Goal: Find specific page/section: Find specific page/section

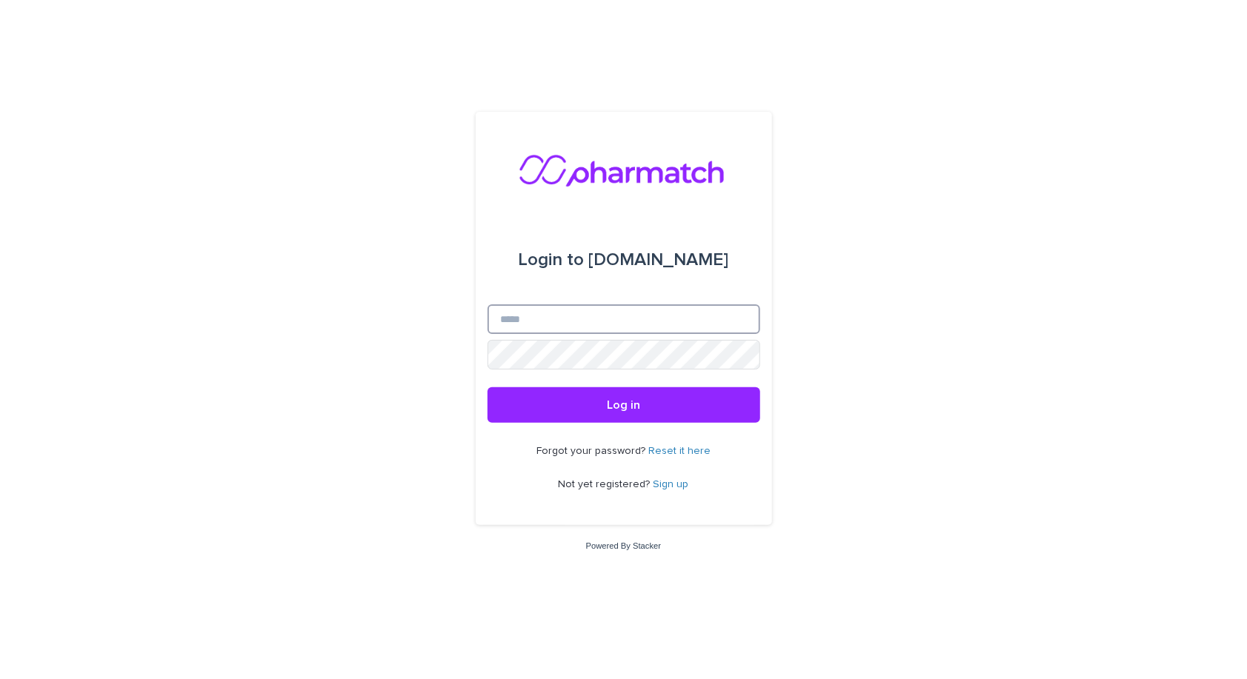
click at [673, 324] on input "Email" at bounding box center [623, 319] width 273 height 30
type input "**********"
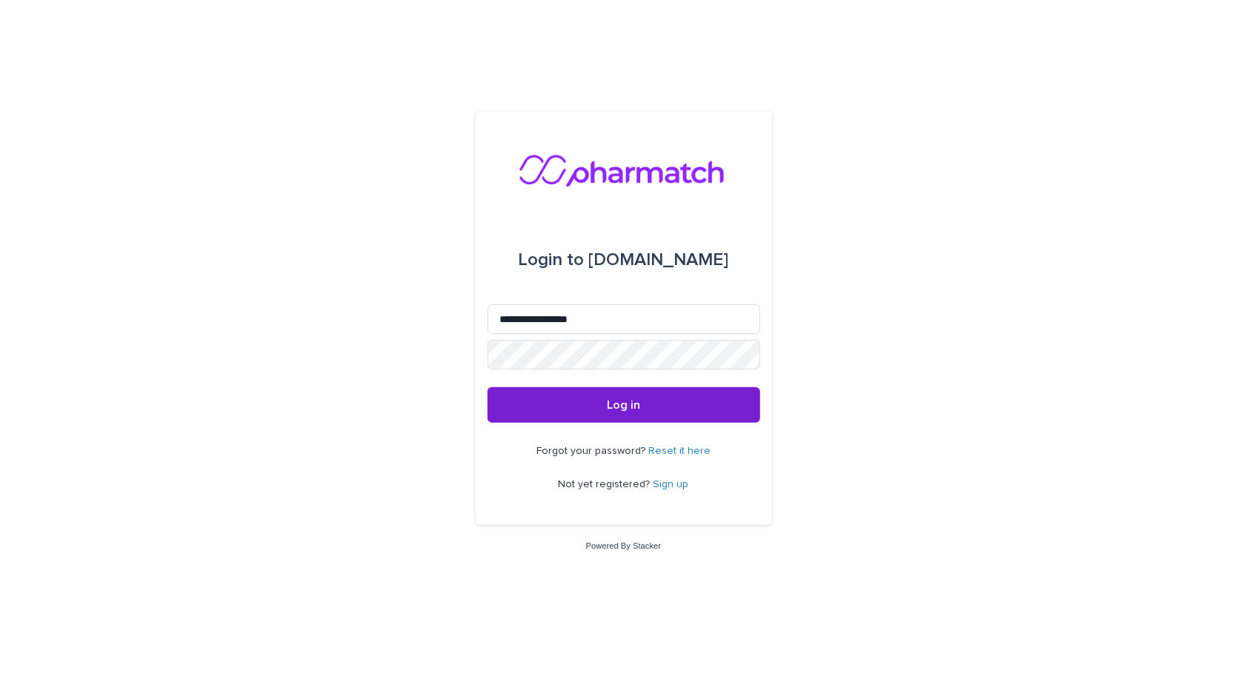
click at [636, 401] on span "Log in" at bounding box center [623, 405] width 33 height 12
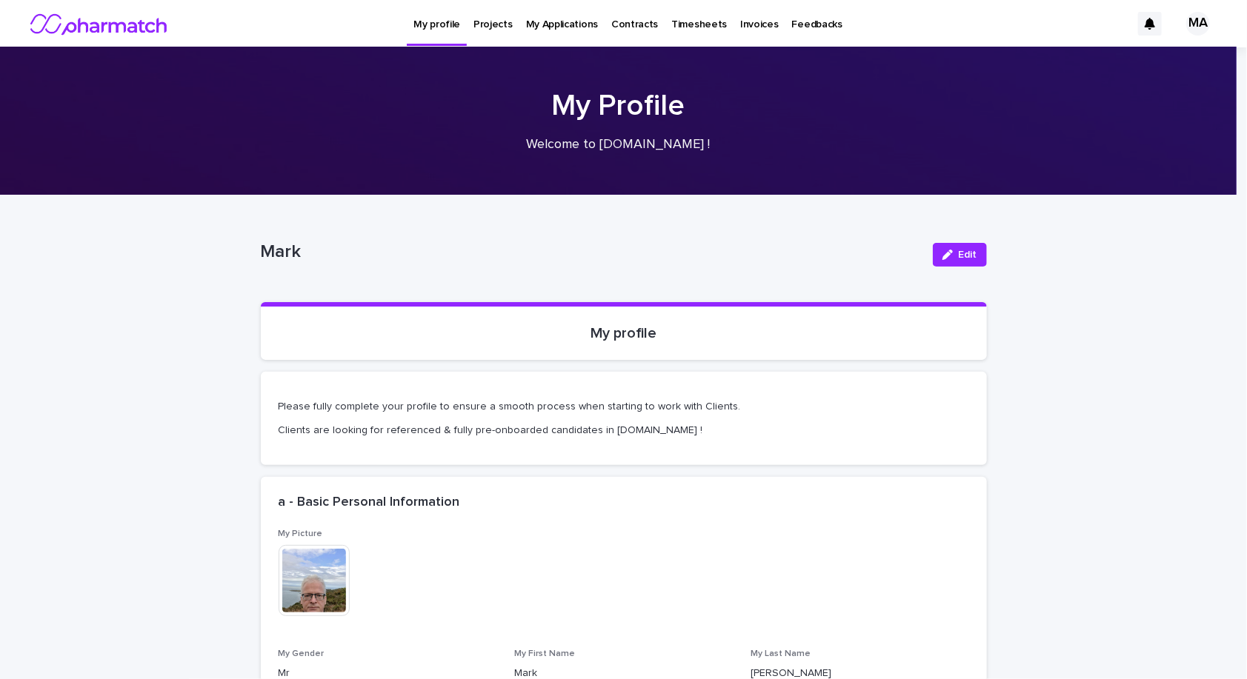
click at [498, 26] on p "Projects" at bounding box center [492, 15] width 39 height 31
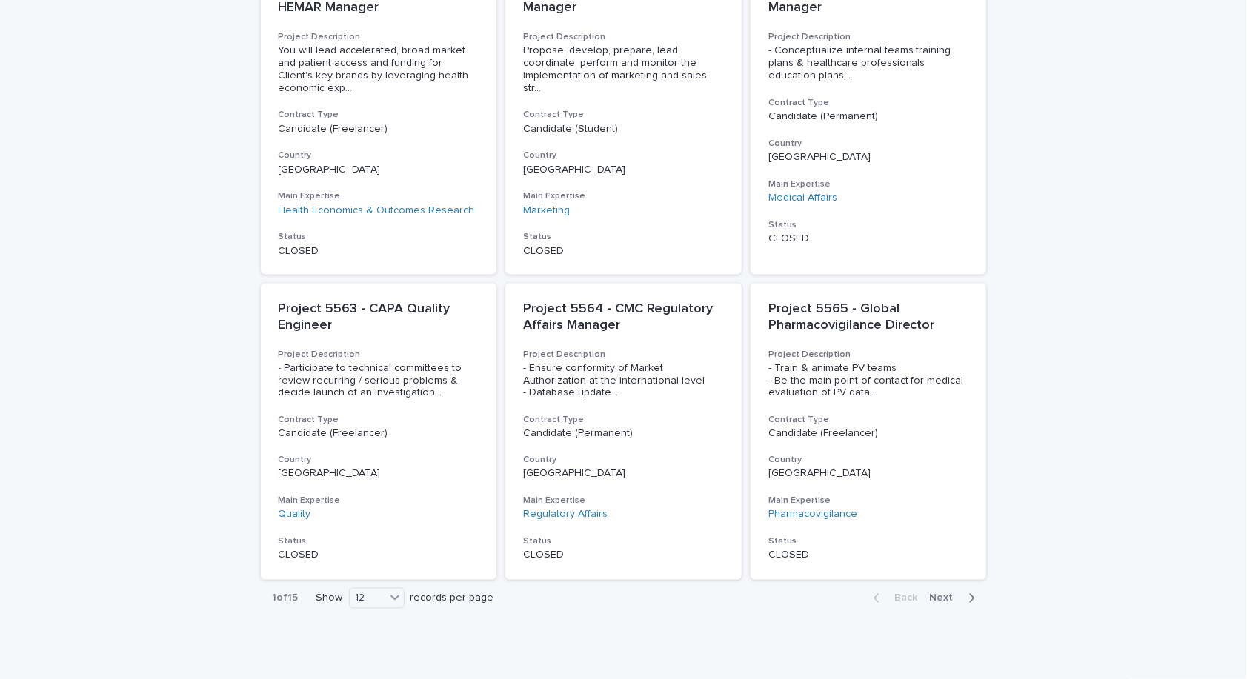
scroll to position [999, 0]
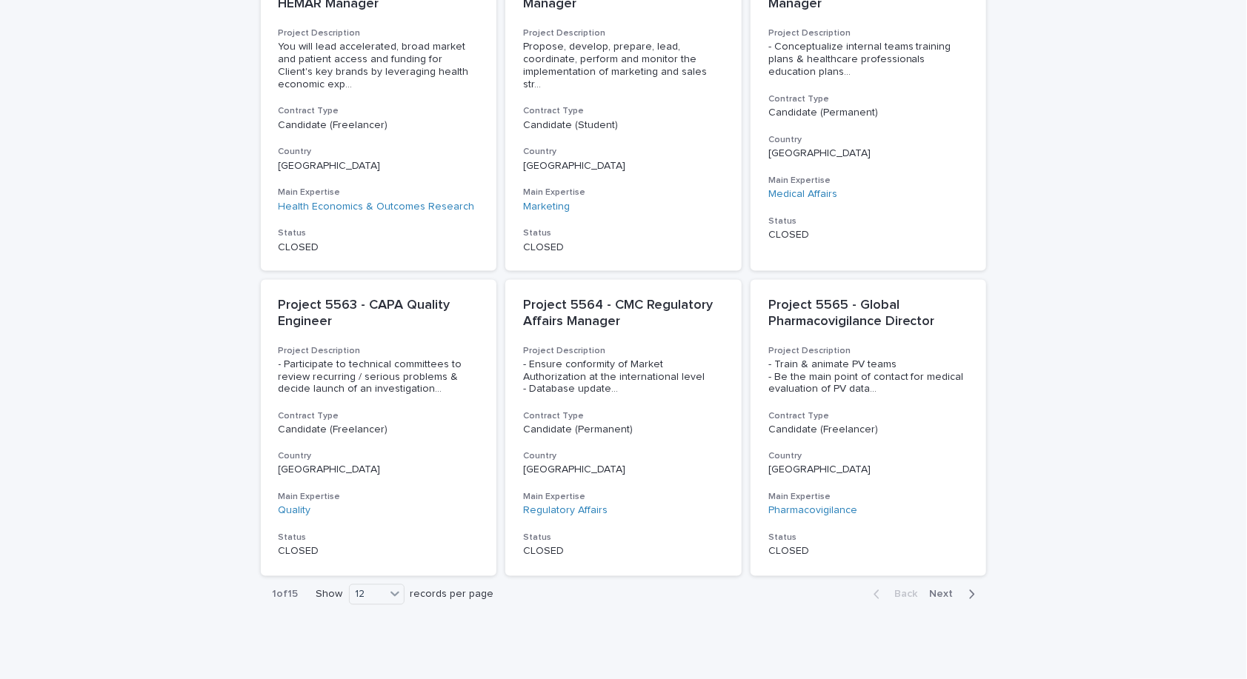
click at [948, 590] on span "Next" at bounding box center [946, 595] width 33 height 10
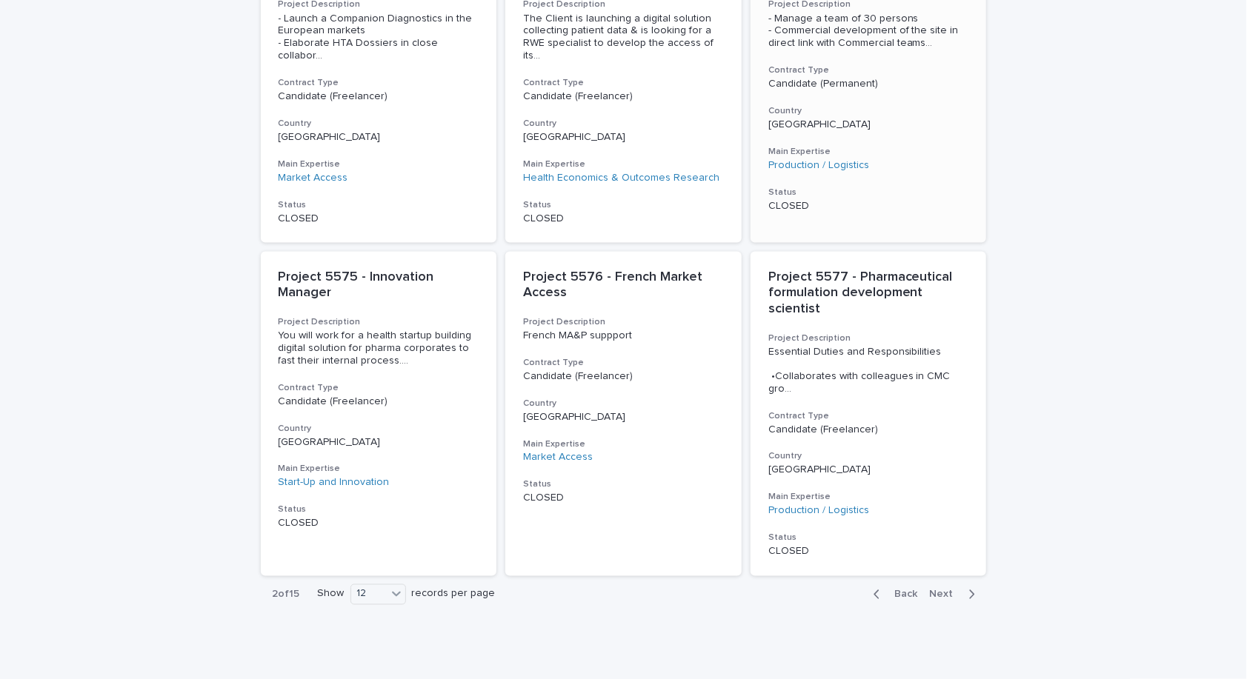
scroll to position [1003, 0]
click at [950, 590] on span "Next" at bounding box center [946, 595] width 33 height 10
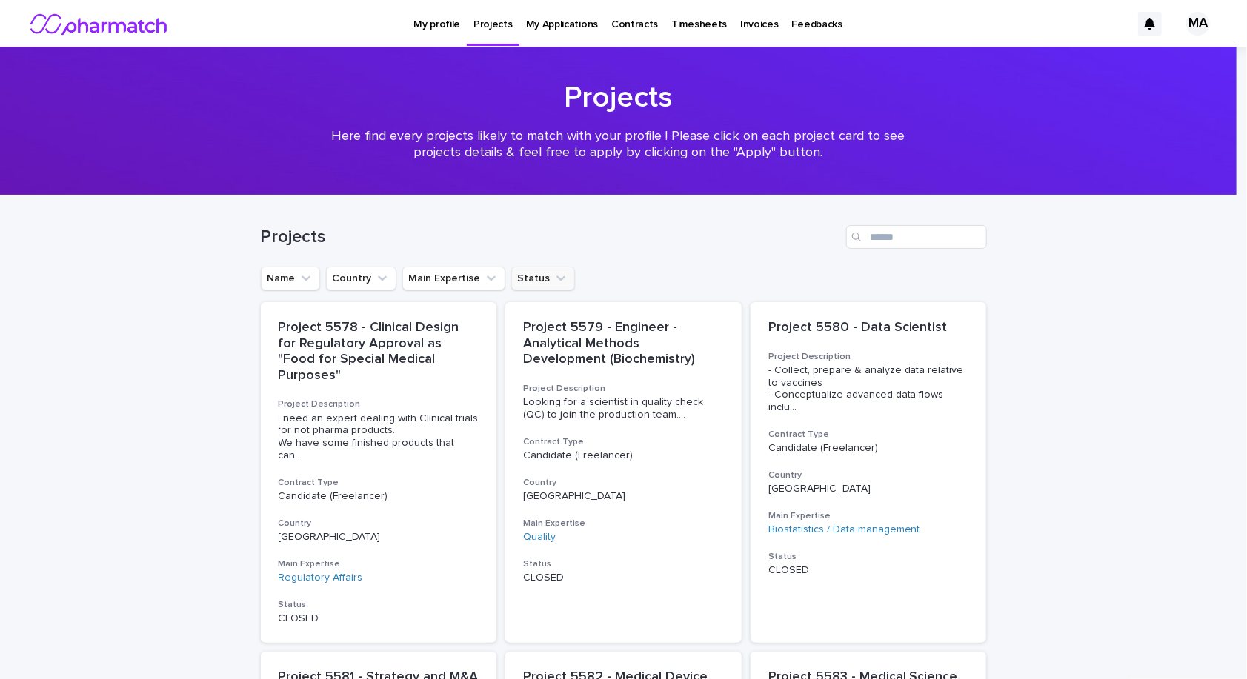
click at [555, 284] on button "Status" at bounding box center [543, 279] width 64 height 24
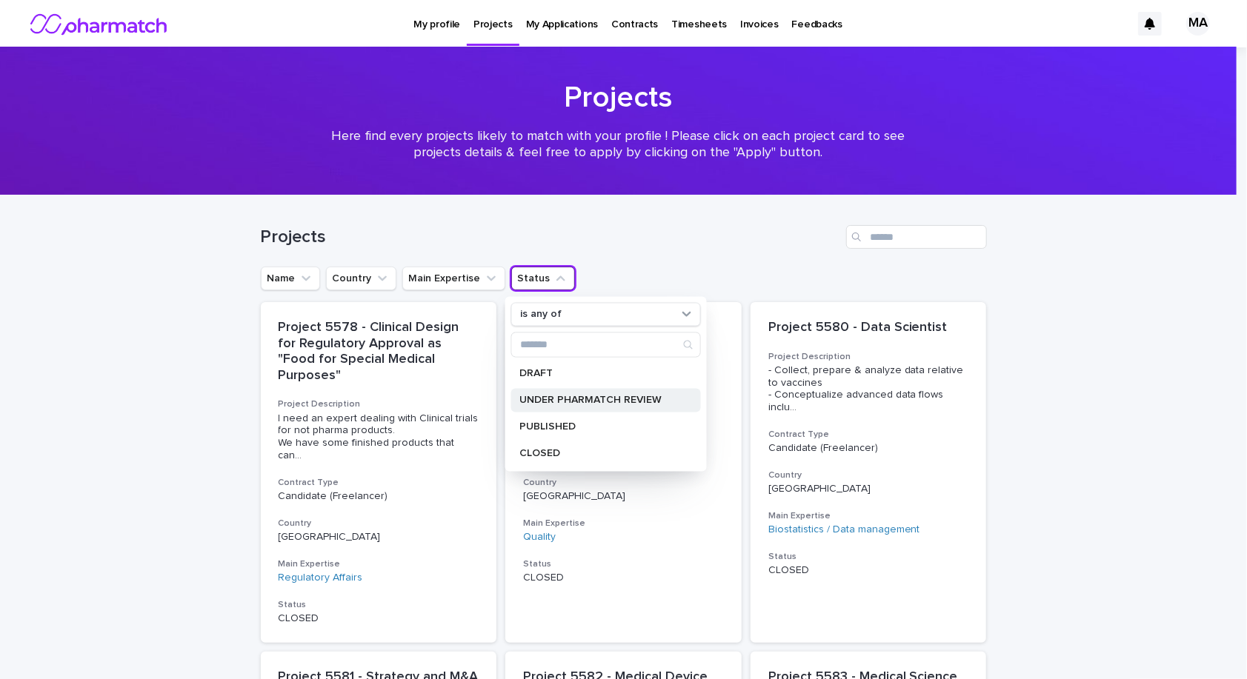
scroll to position [74, 0]
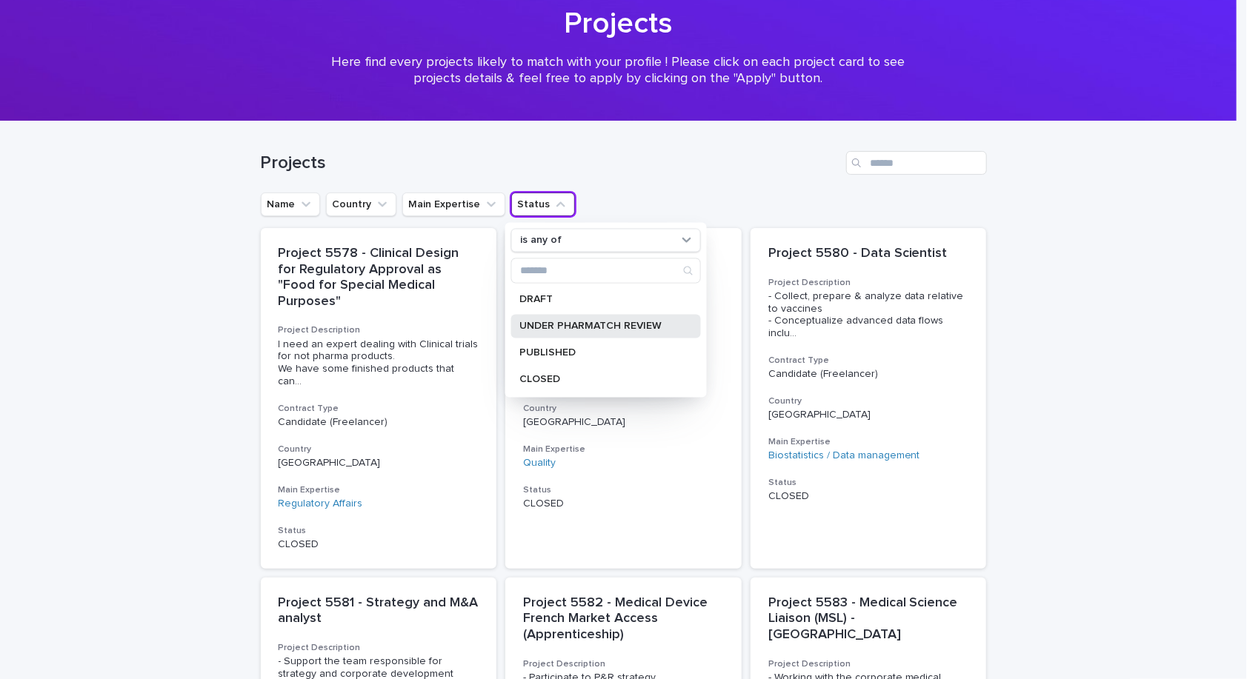
click at [639, 330] on div "UNDER PHARMATCH REVIEW" at bounding box center [605, 327] width 190 height 24
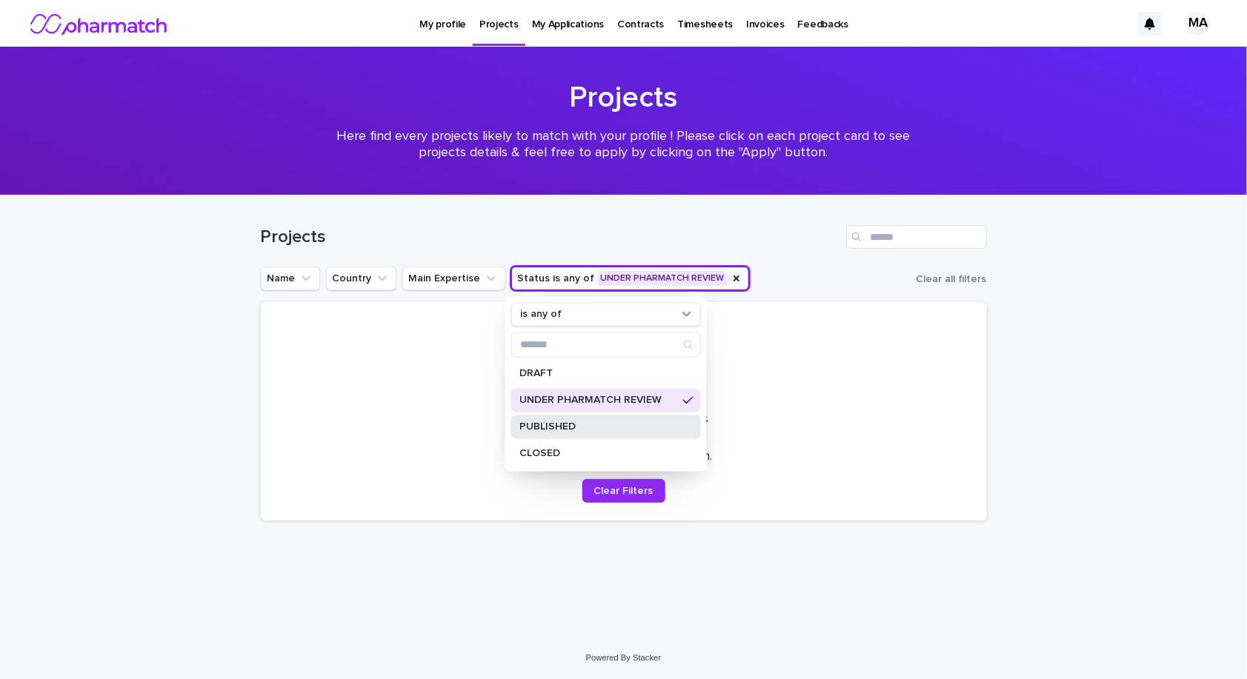
click at [591, 425] on p "PUBLISHED" at bounding box center [597, 427] width 157 height 10
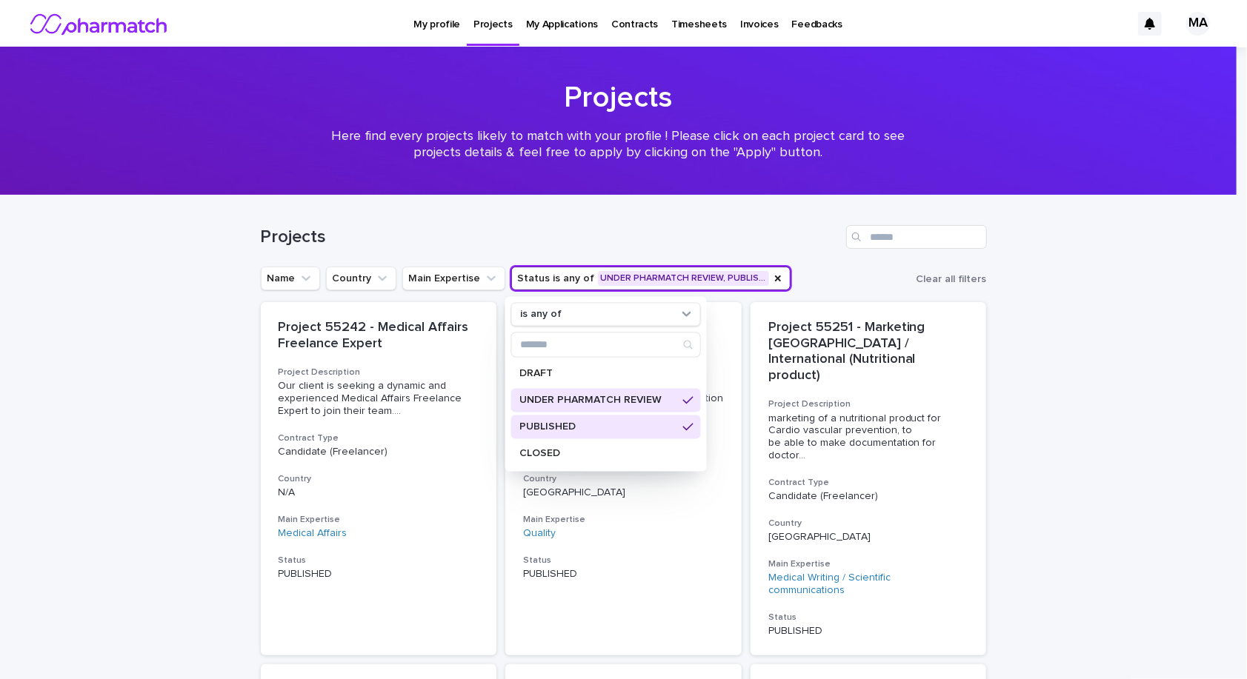
click at [687, 401] on div "UNDER PHARMATCH REVIEW" at bounding box center [605, 401] width 190 height 24
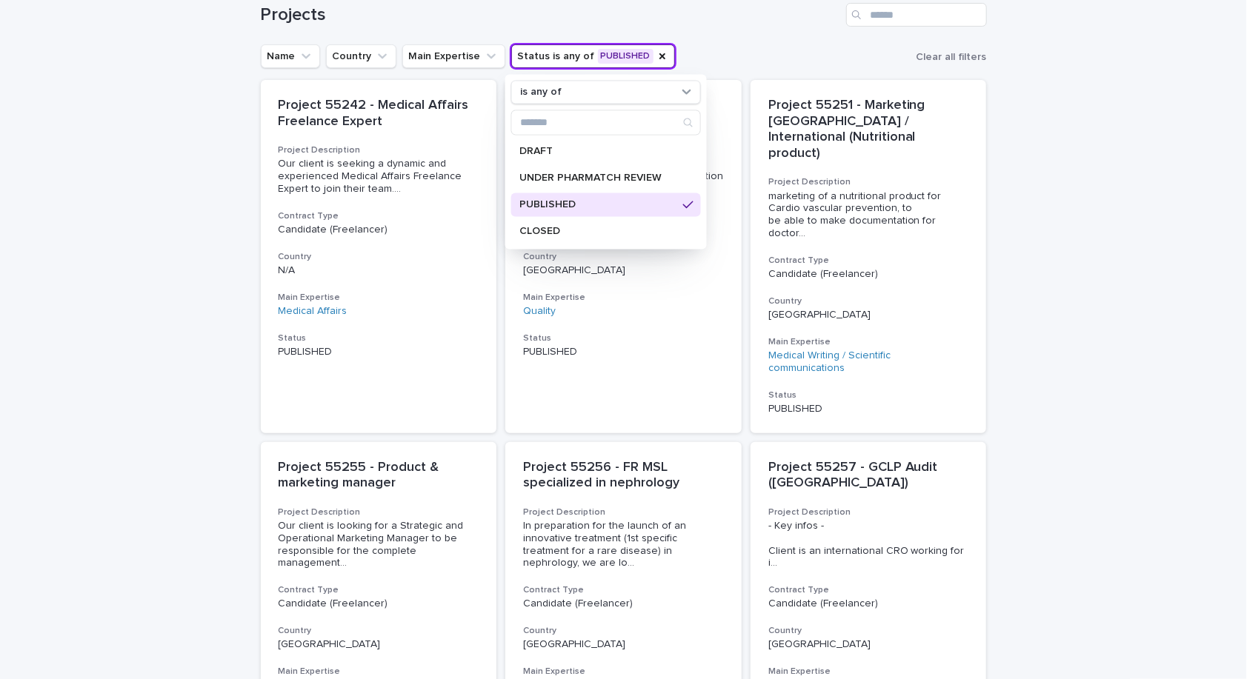
scroll to position [74, 0]
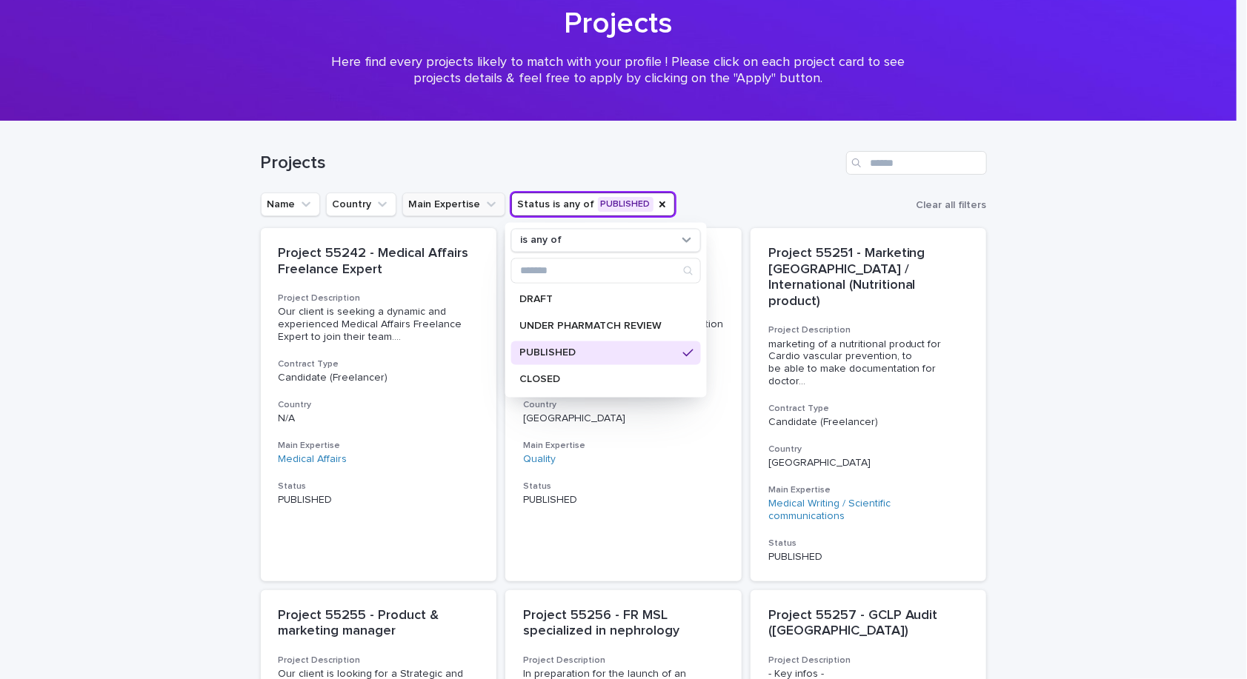
click at [470, 209] on button "Main Expertise" at bounding box center [453, 205] width 103 height 24
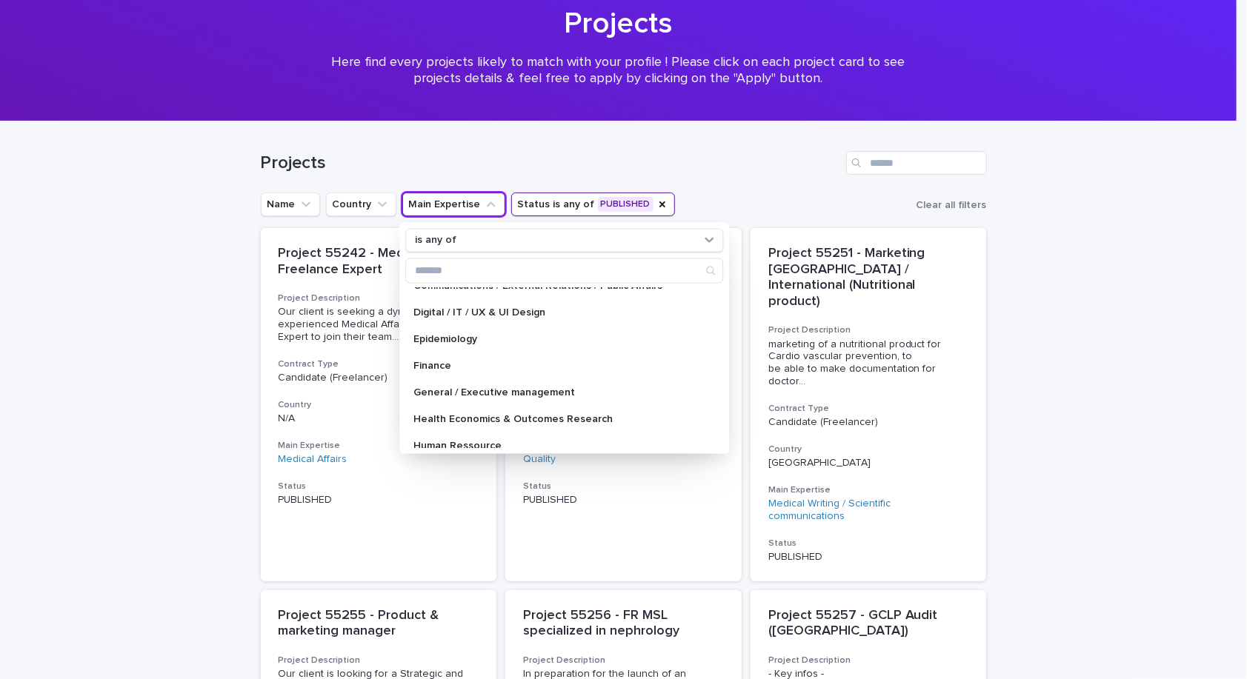
scroll to position [222, 0]
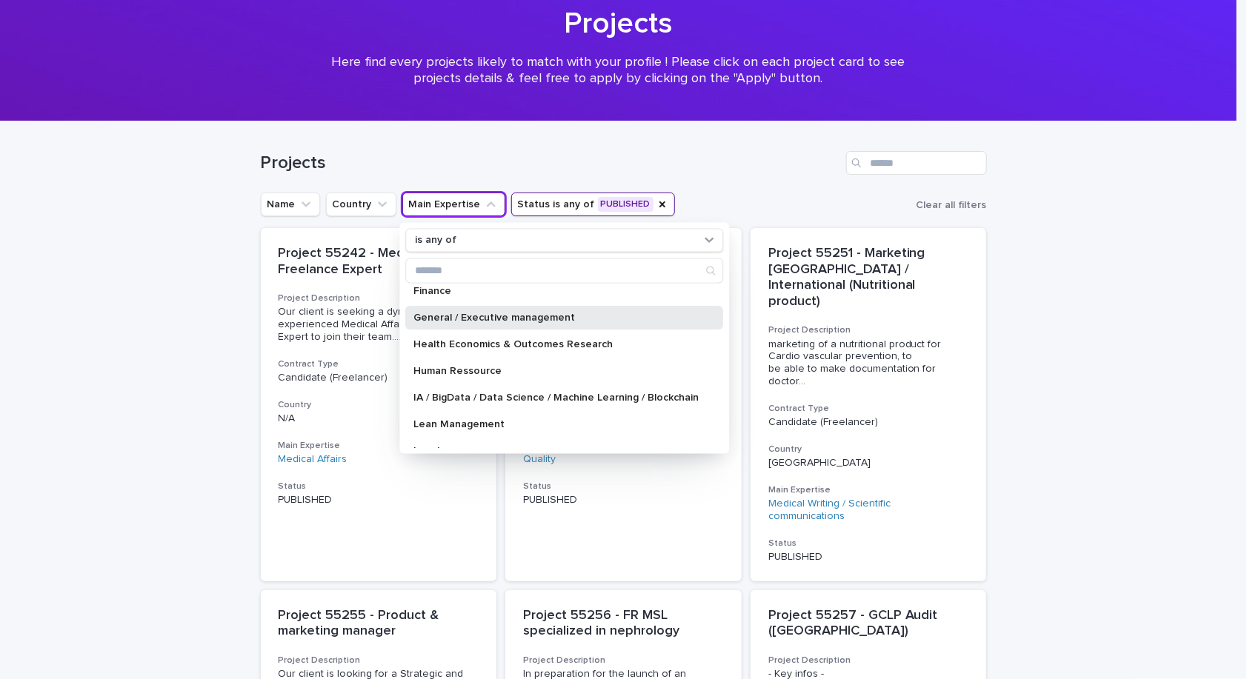
click at [558, 322] on div "General / Executive management" at bounding box center [564, 318] width 318 height 24
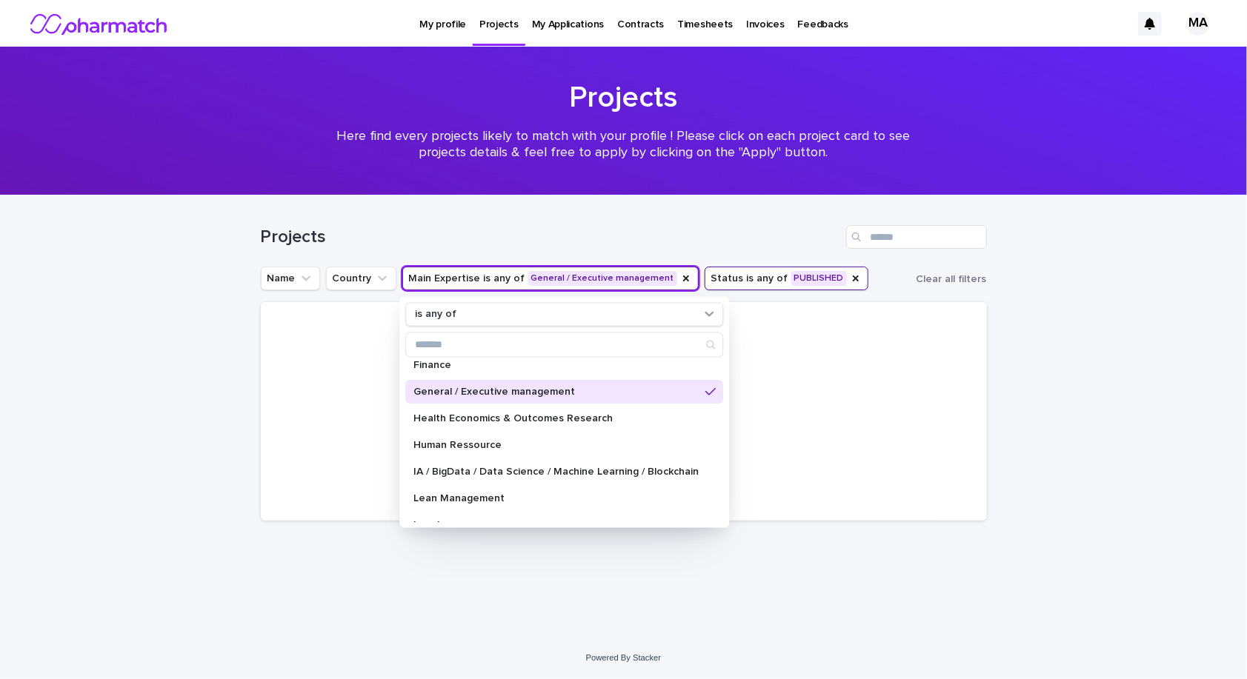
click at [1122, 387] on div "Loading... Saving… Loading... Saving… Projects Name Country Main Expertise is a…" at bounding box center [623, 416] width 1247 height 441
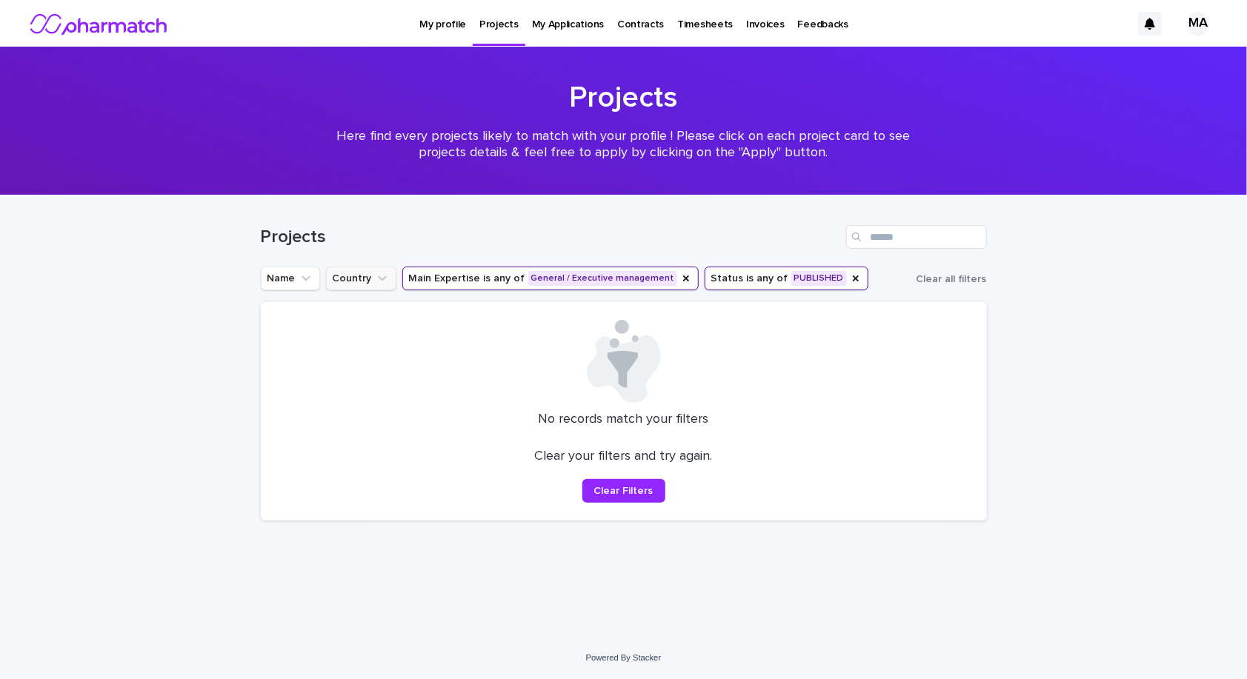
click at [370, 283] on button "Country" at bounding box center [361, 279] width 70 height 24
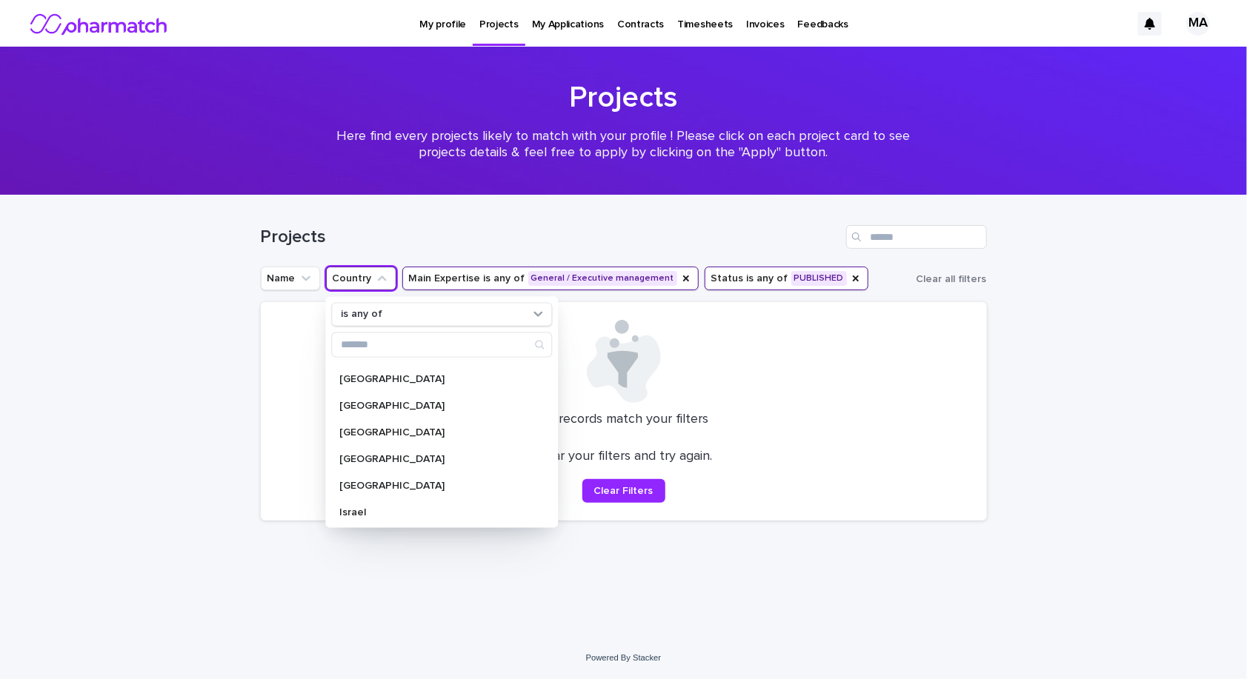
scroll to position [2148, 0]
click at [468, 456] on div "[GEOGRAPHIC_DATA]" at bounding box center [441, 466] width 221 height 24
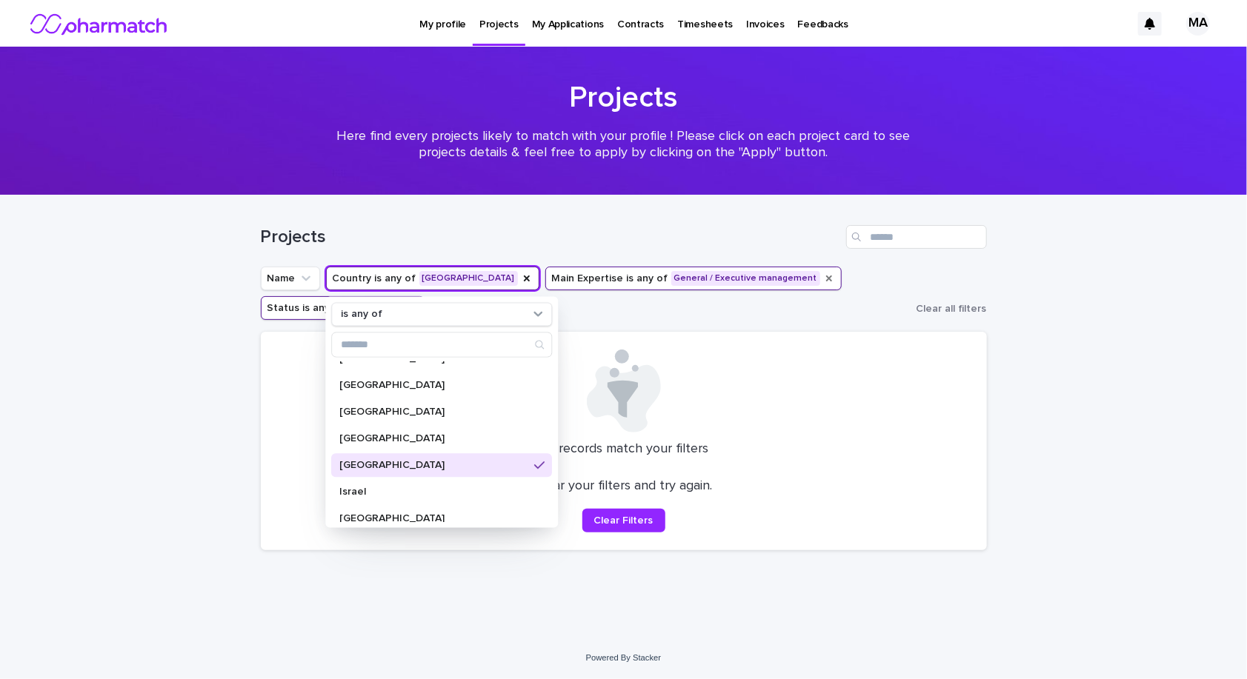
click at [826, 280] on icon "Main Expertise" at bounding box center [829, 279] width 6 height 6
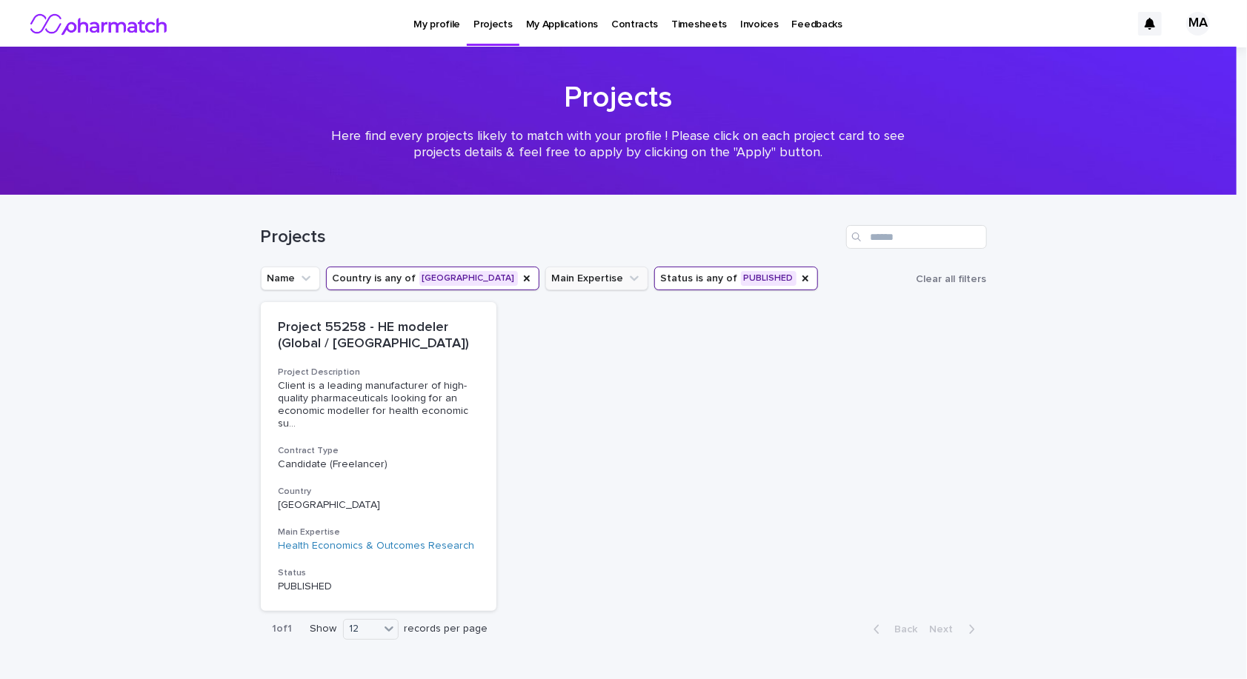
click at [720, 270] on button "Status is any of PUBLISHED" at bounding box center [736, 279] width 164 height 24
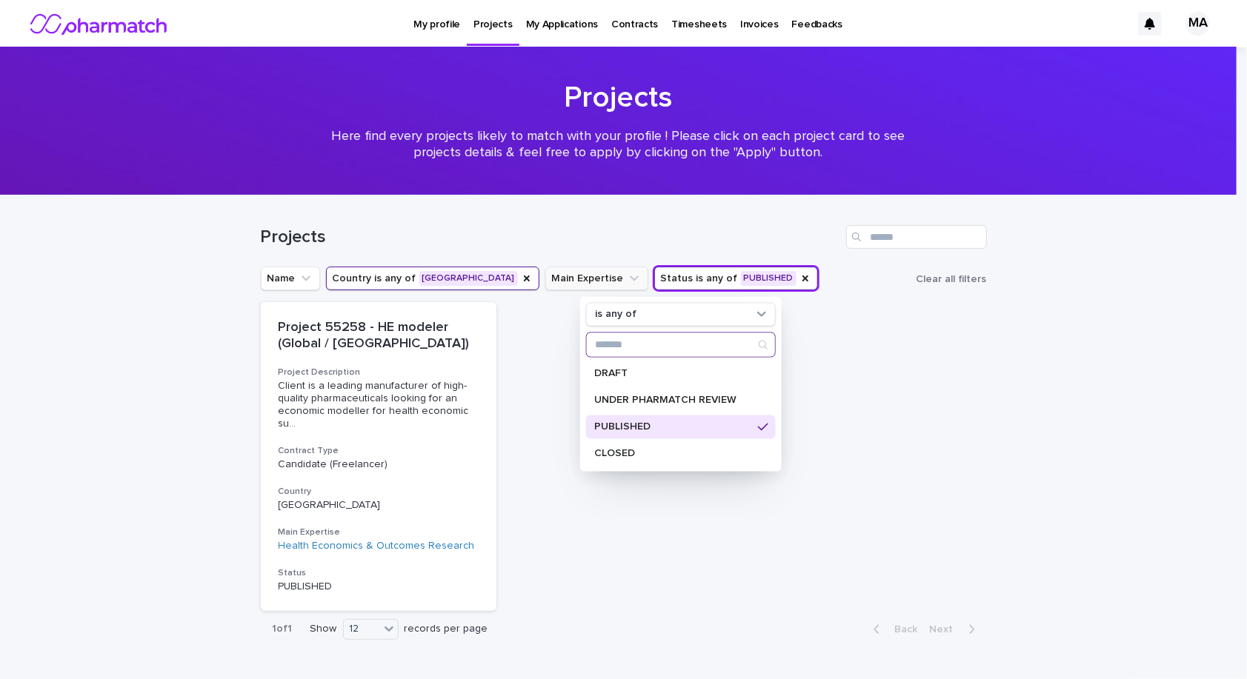
click at [750, 338] on div "Search" at bounding box center [762, 345] width 24 height 24
click at [762, 428] on div "PUBLISHED" at bounding box center [680, 428] width 190 height 24
click at [821, 354] on div "Project 55258 - HE modeler (Global / [GEOGRAPHIC_DATA]) Project Description Cli…" at bounding box center [624, 456] width 726 height 309
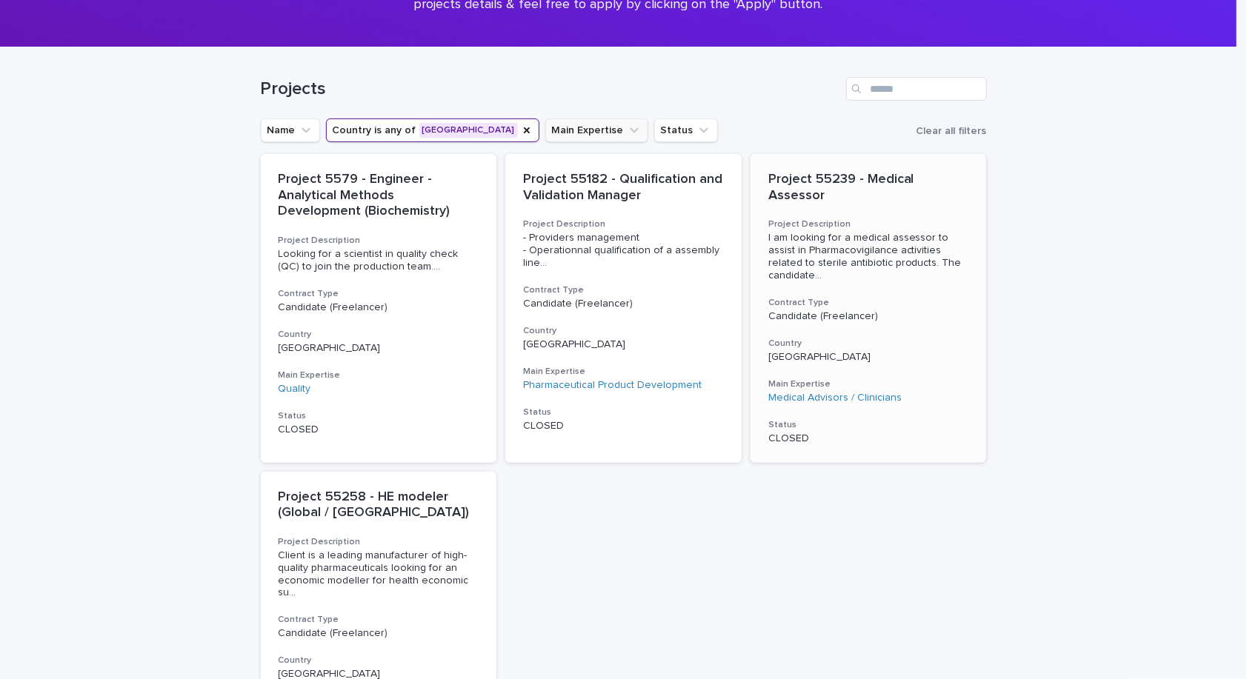
scroll to position [393, 0]
